Goal: Task Accomplishment & Management: Use online tool/utility

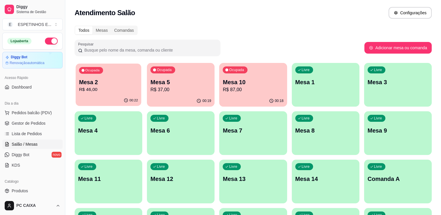
click at [117, 72] on div "Ocupada Mesa 2 R$ 46,00" at bounding box center [109, 80] width 66 height 32
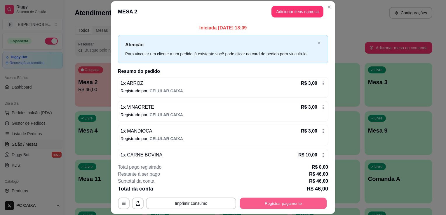
click at [245, 204] on button "Registrar pagamento" at bounding box center [283, 203] width 87 height 11
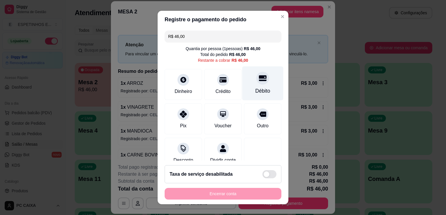
click at [249, 87] on div "Débito" at bounding box center [262, 84] width 41 height 34
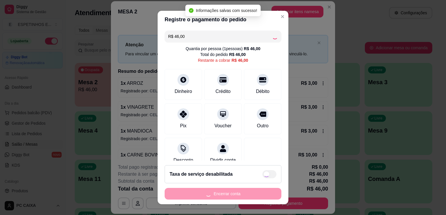
type input "R$ 0,00"
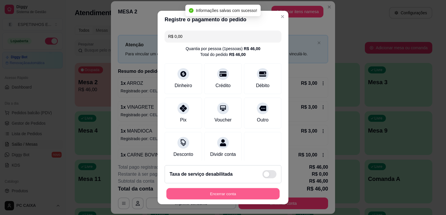
click at [228, 194] on button "Encerrar conta" at bounding box center [222, 193] width 113 height 11
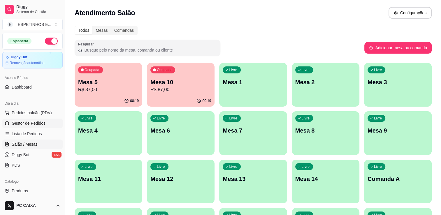
click at [39, 120] on span "Gestor de Pedidos" at bounding box center [29, 123] width 34 height 6
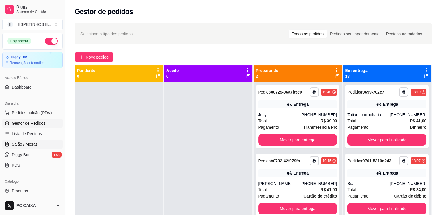
click at [35, 141] on span "Salão / Mesas" at bounding box center [25, 144] width 26 height 6
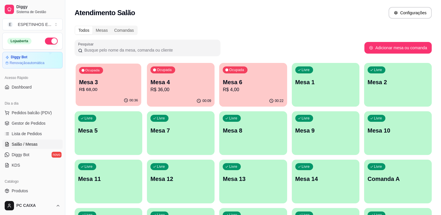
click at [113, 78] on div "Ocupada Mesa 3 R$ 68,00" at bounding box center [109, 80] width 66 height 32
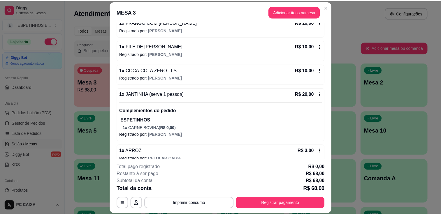
scroll to position [104, 0]
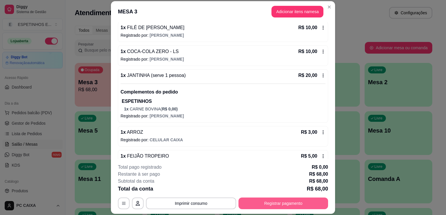
click at [273, 203] on button "Registrar pagamento" at bounding box center [283, 204] width 90 height 12
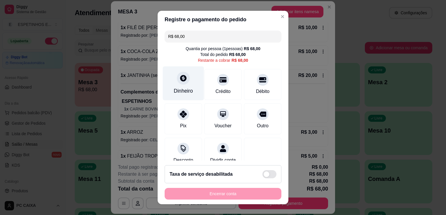
click at [187, 83] on div "Dinheiro" at bounding box center [183, 84] width 41 height 34
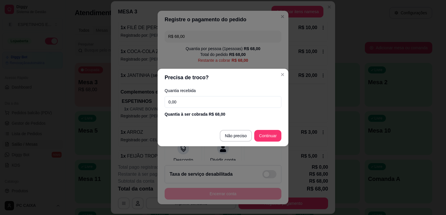
click at [193, 102] on input "0,00" at bounding box center [223, 102] width 117 height 12
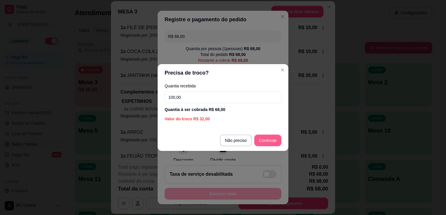
type input "100,00"
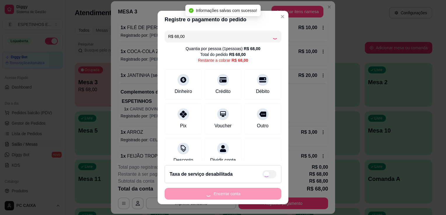
type input "R$ 0,00"
